Goal: Information Seeking & Learning: Learn about a topic

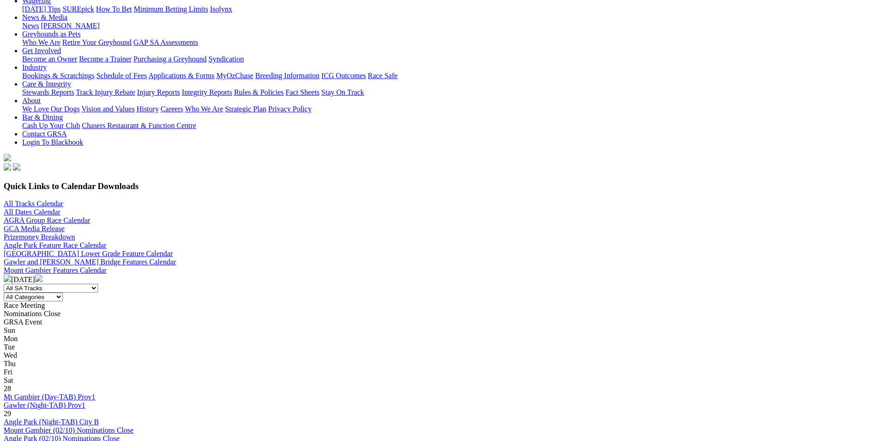
scroll to position [185, 0]
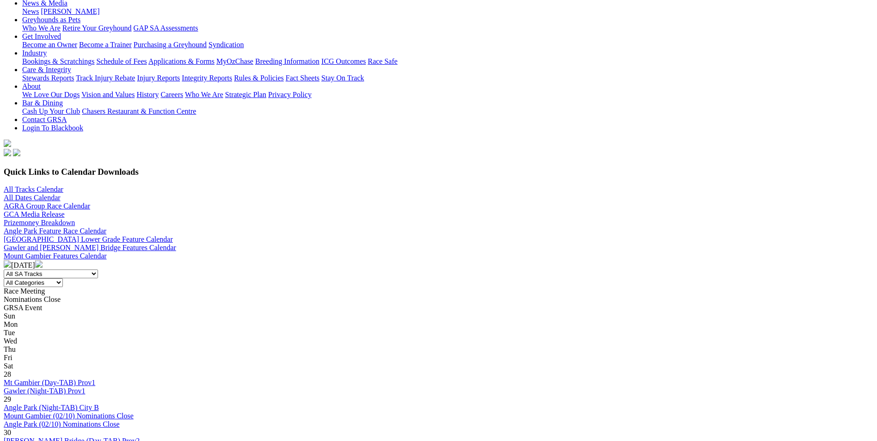
click at [11, 260] on img at bounding box center [7, 263] width 7 height 7
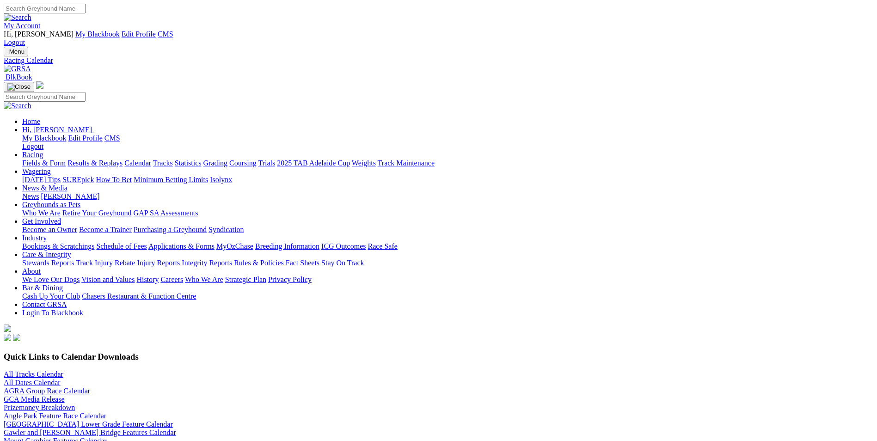
click at [43, 441] on img at bounding box center [38, 448] width 7 height 7
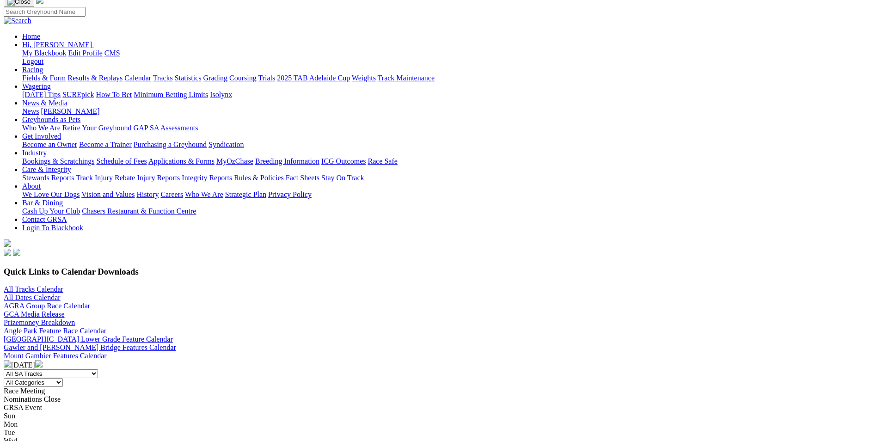
scroll to position [139, 0]
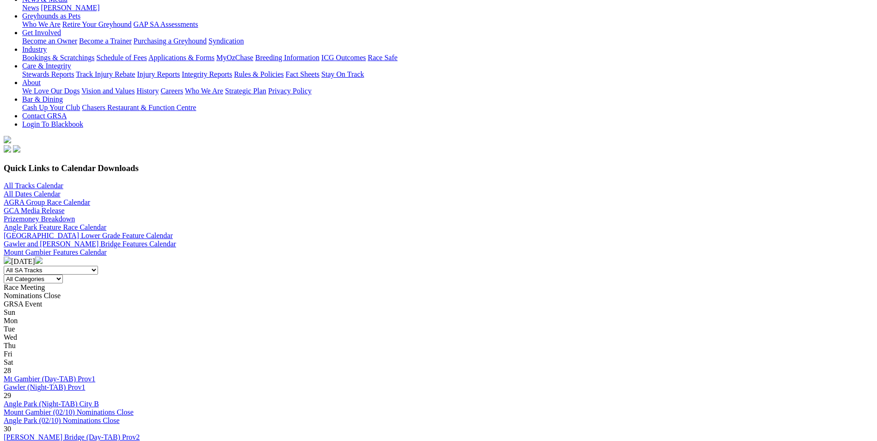
scroll to position [185, 0]
